Goal: Transaction & Acquisition: Register for event/course

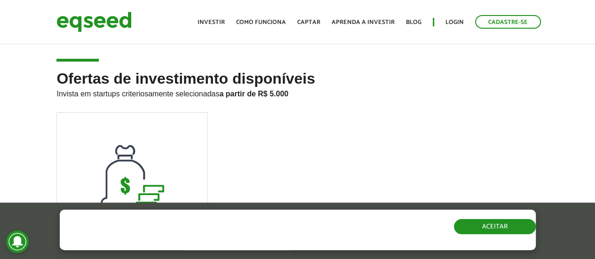
click at [486, 230] on button "Aceitar" at bounding box center [495, 226] width 82 height 15
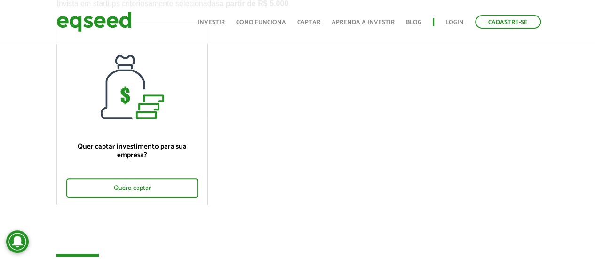
scroll to position [91, 0]
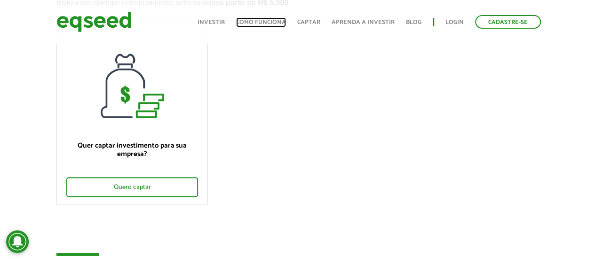
click at [270, 24] on link "Como funciona" at bounding box center [261, 22] width 50 height 6
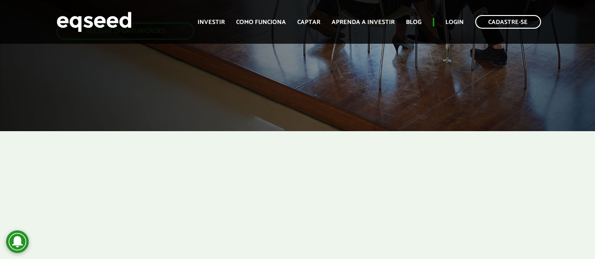
scroll to position [171, 0]
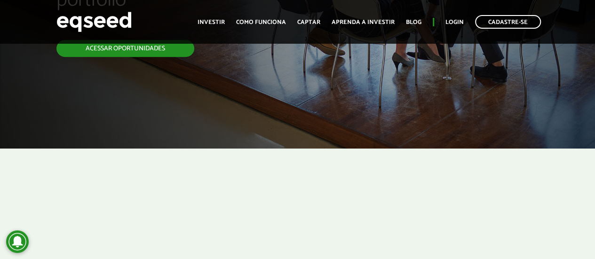
click at [177, 47] on link "Acessar oportunidades" at bounding box center [125, 48] width 138 height 17
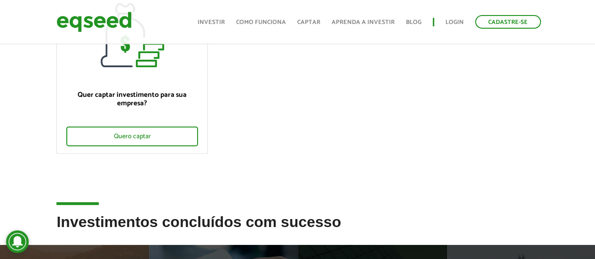
scroll to position [135, 0]
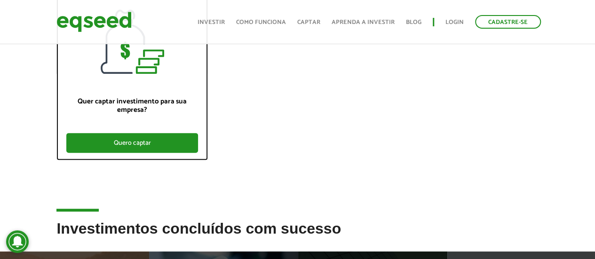
click at [106, 136] on div "Quero captar" at bounding box center [131, 143] width 131 height 20
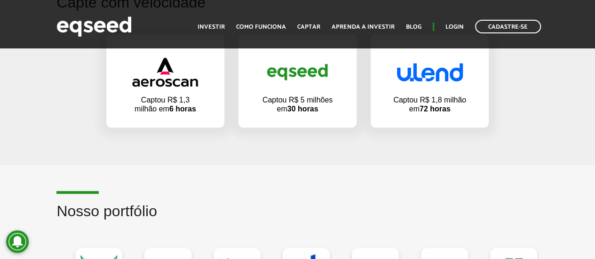
scroll to position [620, 0]
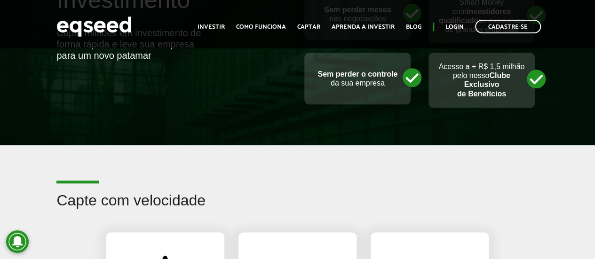
drag, startPoint x: 598, startPoint y: 14, endPoint x: 600, endPoint y: 49, distance: 35.8
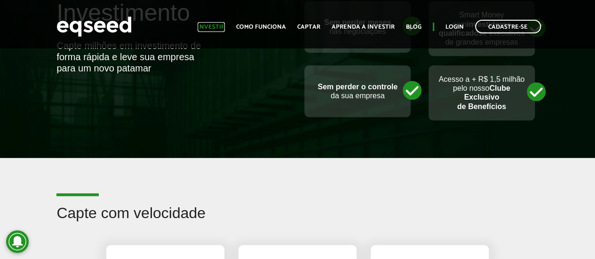
click at [215, 26] on link "Investir" at bounding box center [211, 27] width 27 height 6
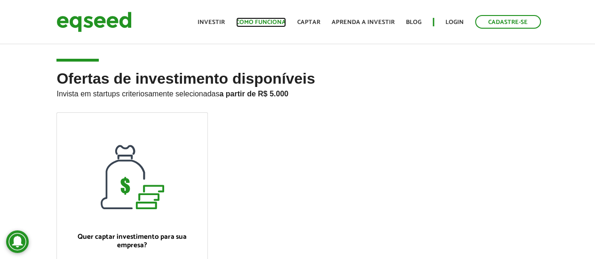
click at [280, 19] on link "Como funciona" at bounding box center [261, 22] width 50 height 6
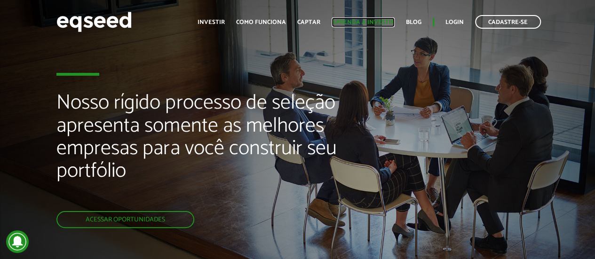
click at [390, 22] on link "Aprenda a investir" at bounding box center [363, 22] width 63 height 6
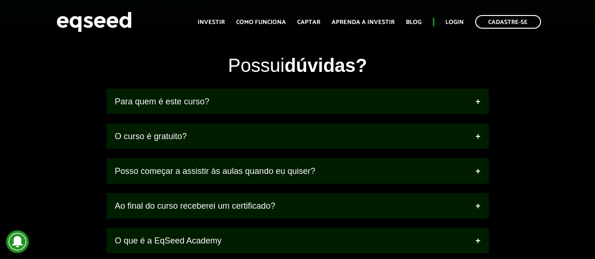
scroll to position [1166, 0]
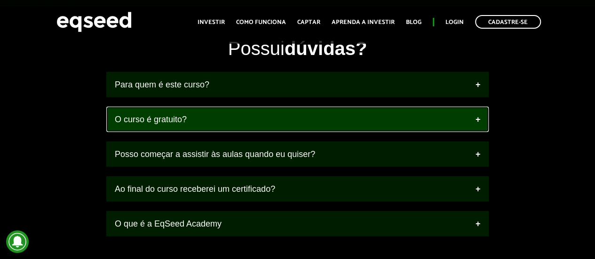
click at [482, 112] on link "O curso é gratuito?" at bounding box center [297, 119] width 382 height 25
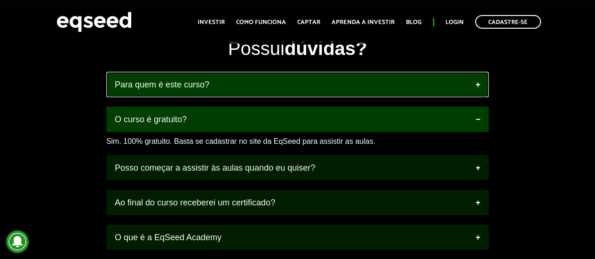
click at [480, 80] on link "Para quem é este curso?" at bounding box center [297, 84] width 382 height 25
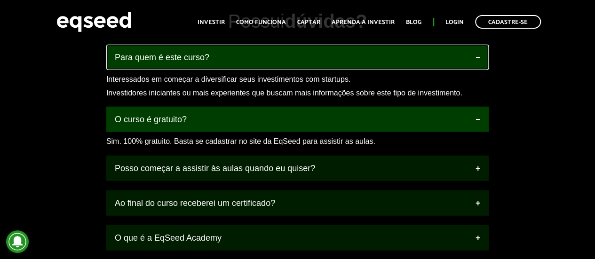
scroll to position [1213, 0]
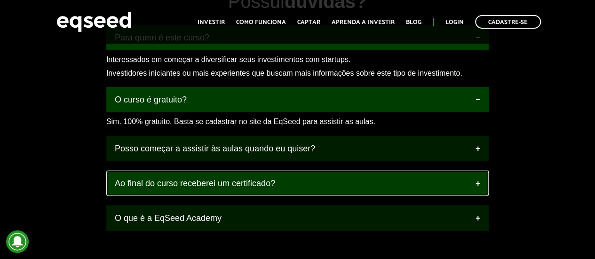
click at [476, 182] on link "Ao final do curso receberei um certificado?" at bounding box center [297, 183] width 382 height 25
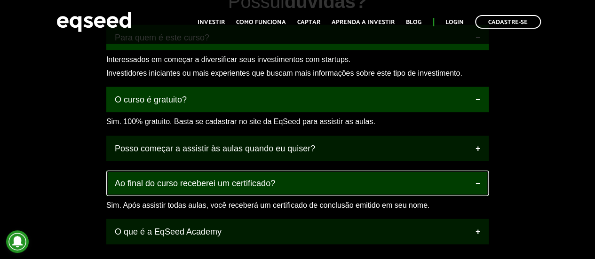
scroll to position [1260, 0]
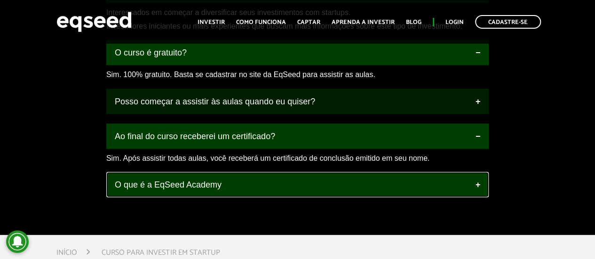
click at [479, 183] on link "O que é a EqSeed Academy" at bounding box center [297, 184] width 382 height 25
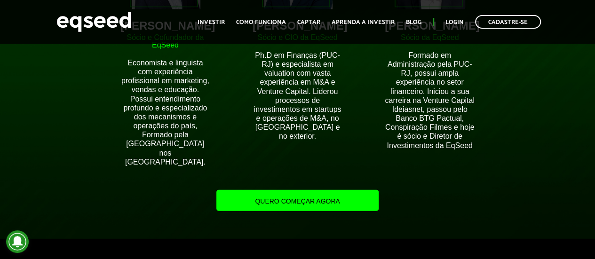
scroll to position [931, 0]
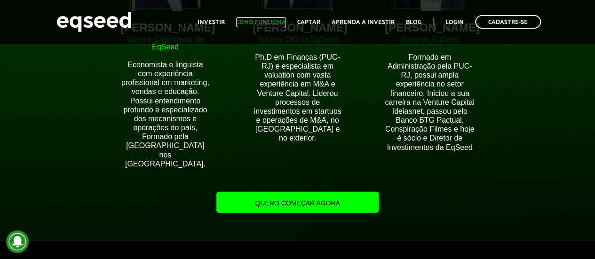
click at [259, 21] on link "Como funciona" at bounding box center [261, 22] width 50 height 6
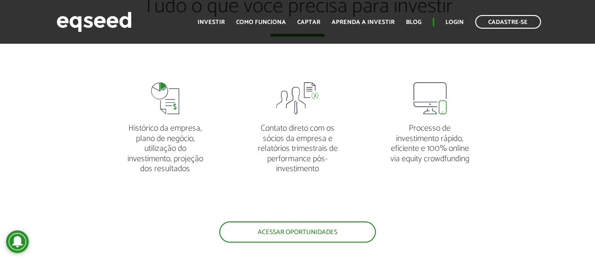
scroll to position [1824, 0]
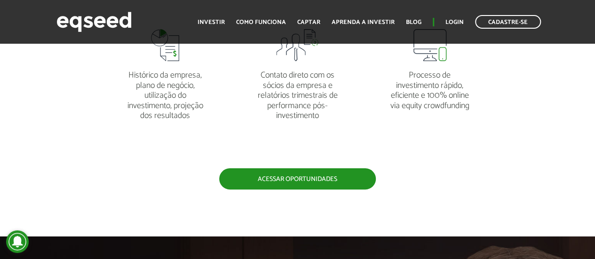
click at [352, 185] on link "Acessar oportunidades" at bounding box center [297, 178] width 157 height 21
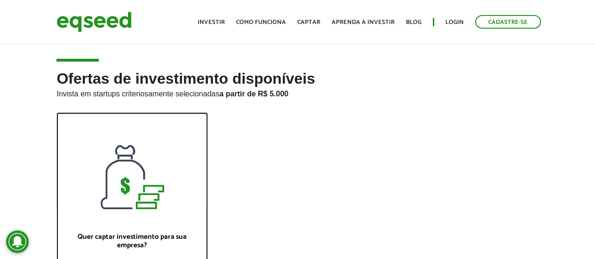
click at [143, 200] on div at bounding box center [132, 161] width 150 height 96
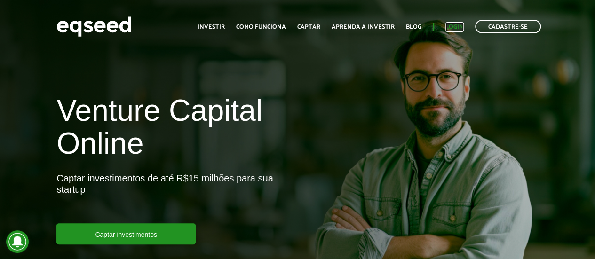
click at [459, 26] on link "Login" at bounding box center [455, 27] width 18 height 6
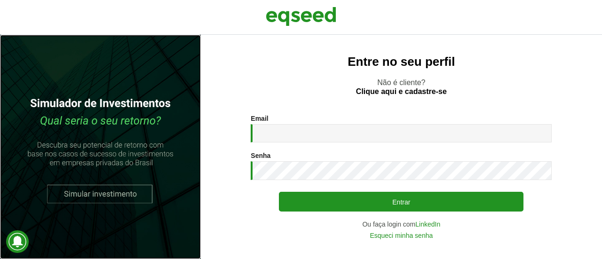
click at [126, 187] on link at bounding box center [100, 147] width 201 height 224
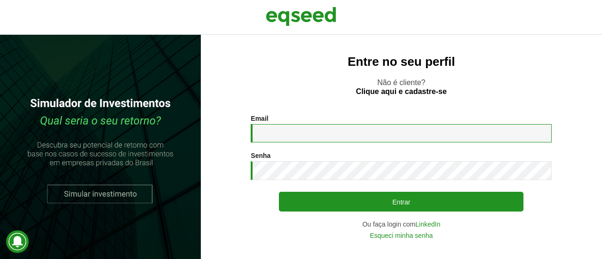
click at [323, 136] on input "Email *" at bounding box center [401, 133] width 301 height 18
type input "**********"
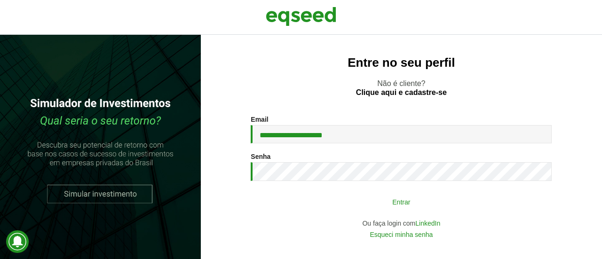
click at [355, 206] on button "Entrar" at bounding box center [401, 202] width 245 height 18
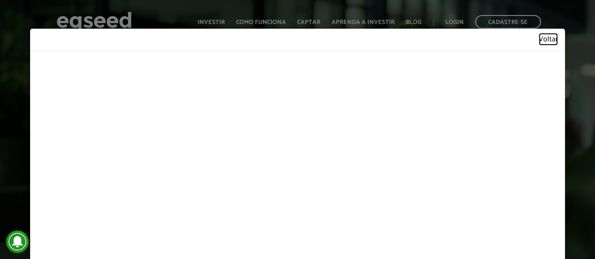
click at [540, 41] on link "Voltar" at bounding box center [548, 40] width 19 height 8
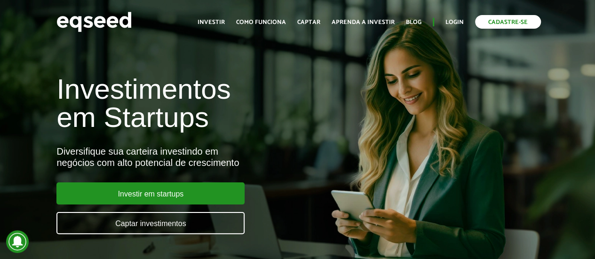
click at [504, 23] on link "Cadastre-se" at bounding box center [508, 22] width 66 height 14
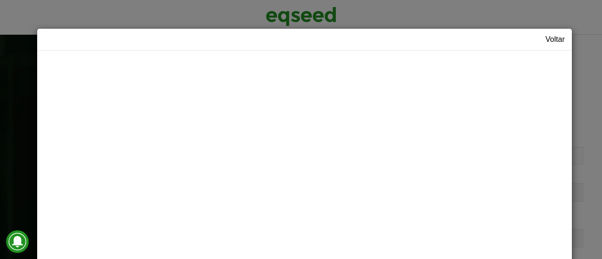
click at [553, 34] on div "Voltar" at bounding box center [304, 40] width 535 height 22
click at [552, 38] on link "Voltar" at bounding box center [555, 40] width 19 height 8
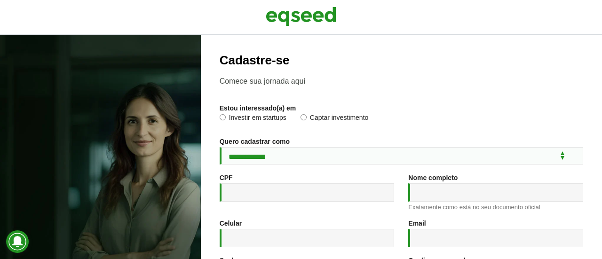
click at [243, 119] on label "Investir em startups" at bounding box center [253, 118] width 67 height 9
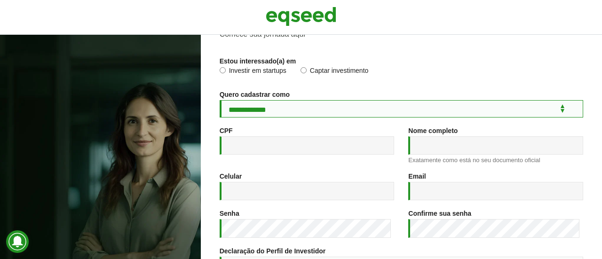
click at [350, 112] on select "**********" at bounding box center [402, 108] width 364 height 17
select select "***"
click at [220, 100] on select "**********" at bounding box center [402, 108] width 364 height 17
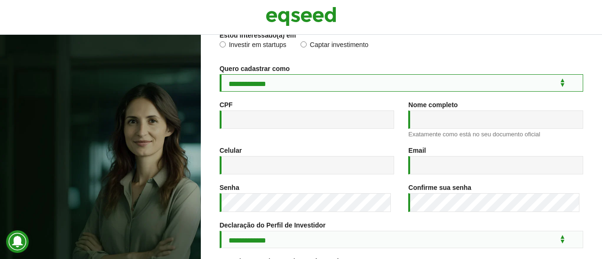
scroll to position [94, 0]
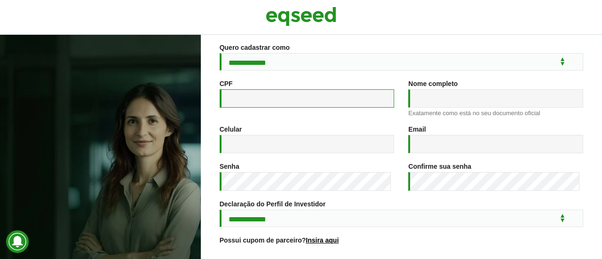
click at [280, 100] on input "CPF *" at bounding box center [307, 98] width 175 height 18
type input "**********"
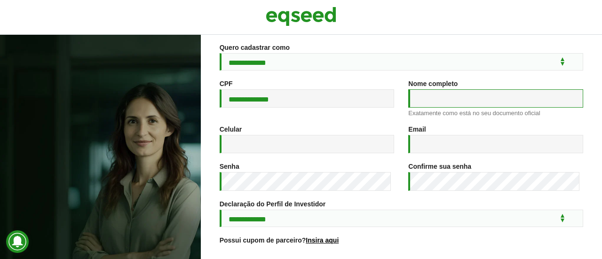
click at [433, 95] on input "Nome completo *" at bounding box center [495, 98] width 175 height 18
type input "**********"
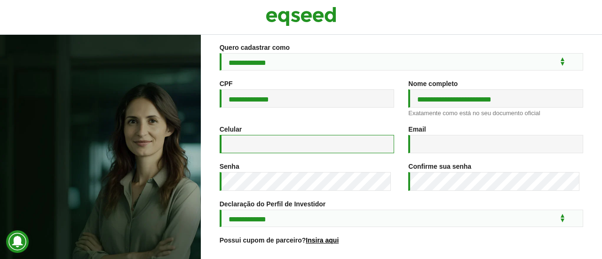
type input "**********"
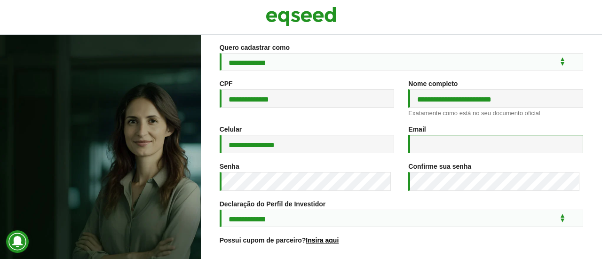
click at [442, 153] on input "Email *" at bounding box center [495, 144] width 175 height 18
type input "**********"
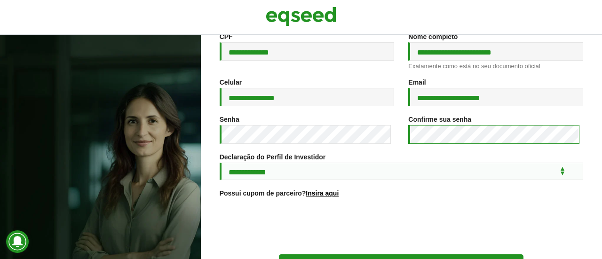
scroll to position [188, 0]
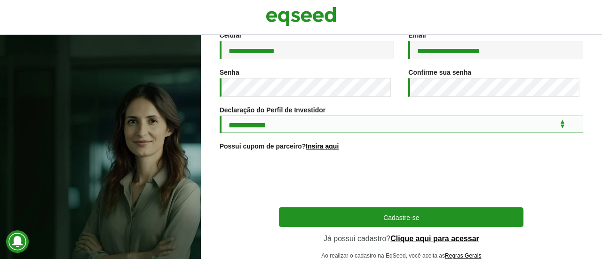
click at [315, 121] on select "**********" at bounding box center [402, 124] width 364 height 17
select select "***"
click at [220, 118] on select "**********" at bounding box center [402, 124] width 364 height 17
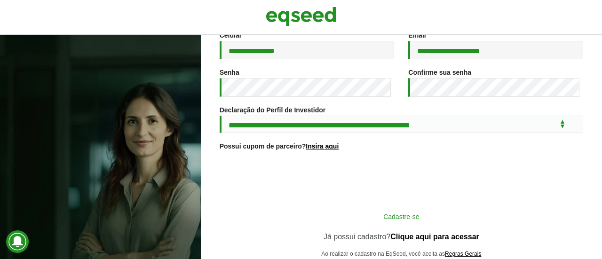
click at [484, 215] on button "Cadastre-se" at bounding box center [401, 216] width 245 height 18
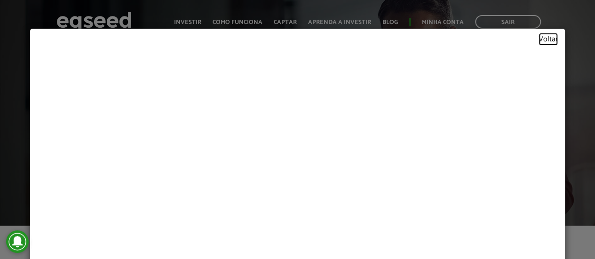
click at [545, 42] on link "Voltar" at bounding box center [548, 40] width 19 height 8
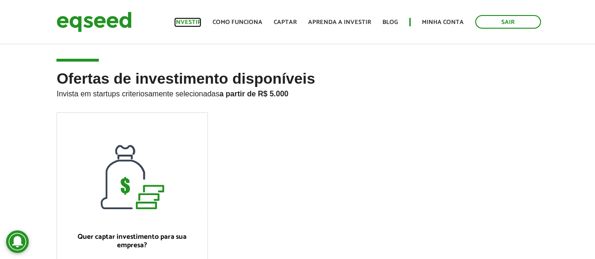
click at [201, 20] on link "Investir" at bounding box center [187, 22] width 27 height 6
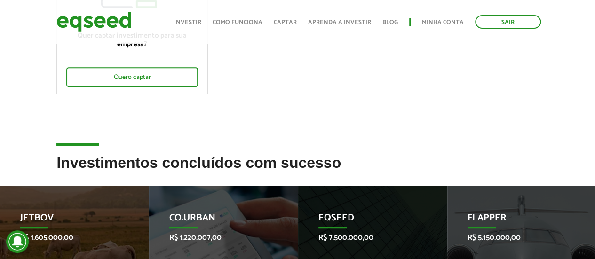
scroll to position [205, 0]
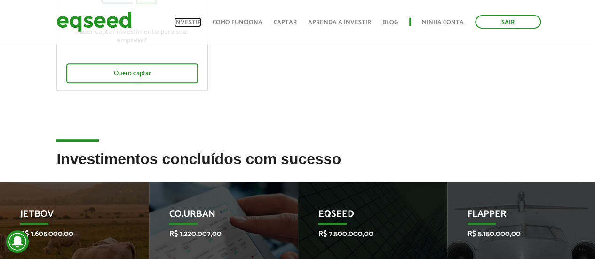
click at [189, 21] on link "Investir" at bounding box center [187, 22] width 27 height 6
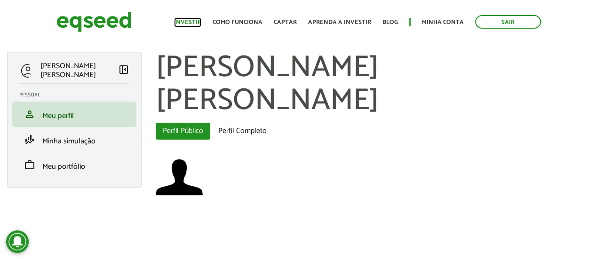
click at [191, 22] on link "Investir" at bounding box center [187, 22] width 27 height 6
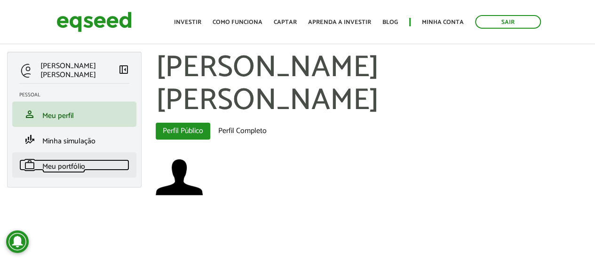
click at [62, 167] on span "Meu portfólio" at bounding box center [63, 166] width 43 height 13
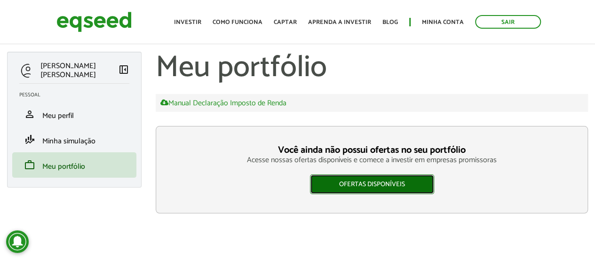
click at [406, 185] on link "Ofertas disponíveis" at bounding box center [372, 185] width 124 height 20
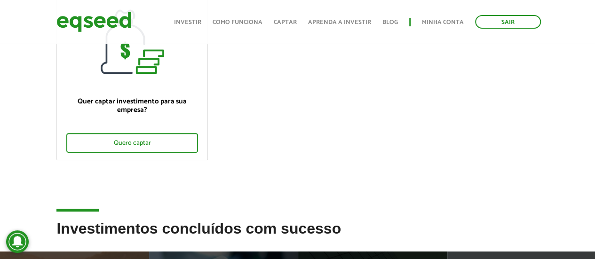
scroll to position [130, 0]
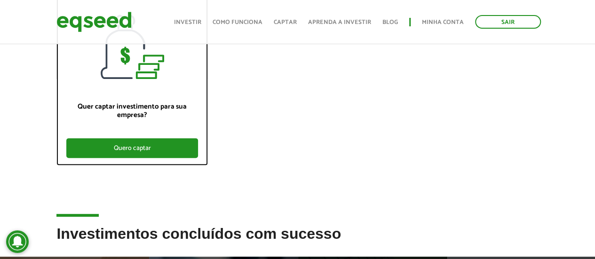
click at [167, 158] on div "Quero captar" at bounding box center [131, 148] width 131 height 20
